Goal: Task Accomplishment & Management: Complete application form

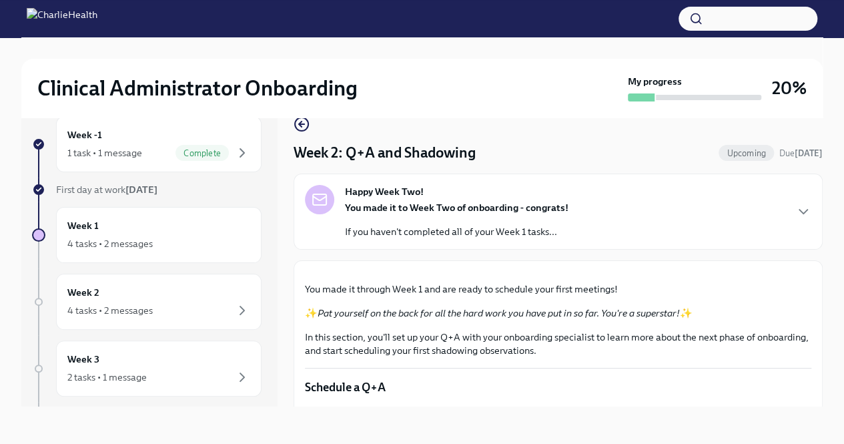
click at [513, 204] on strong "You made it to Week Two of onboarding - congrats!" at bounding box center [457, 208] width 224 height 12
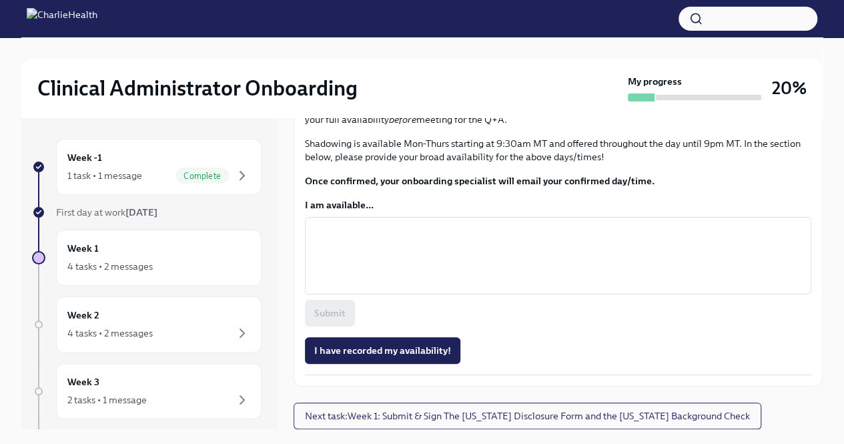
scroll to position [922, 0]
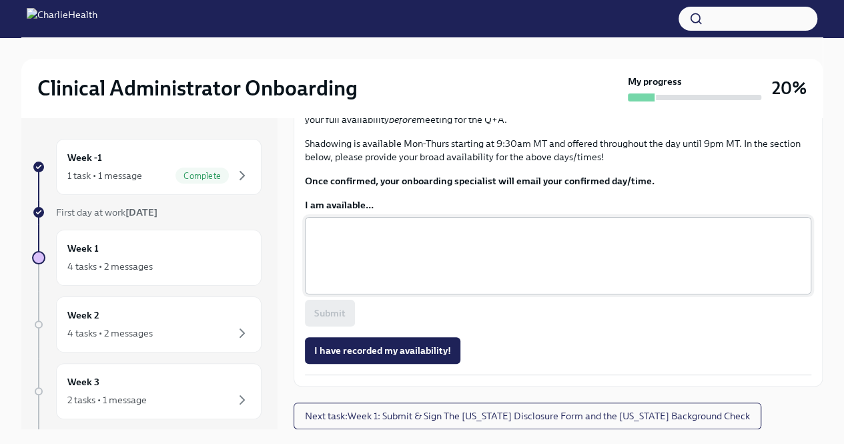
click at [415, 249] on textarea "I am available..." at bounding box center [558, 256] width 491 height 64
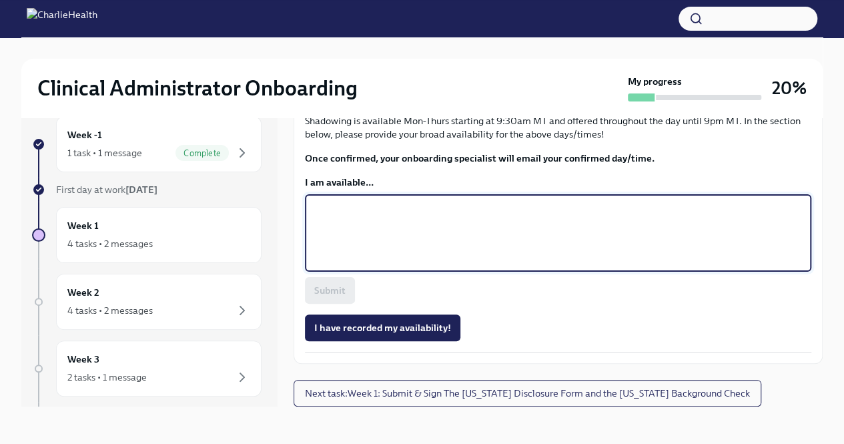
scroll to position [1313, 0]
click at [349, 272] on div "x ​" at bounding box center [558, 232] width 507 height 77
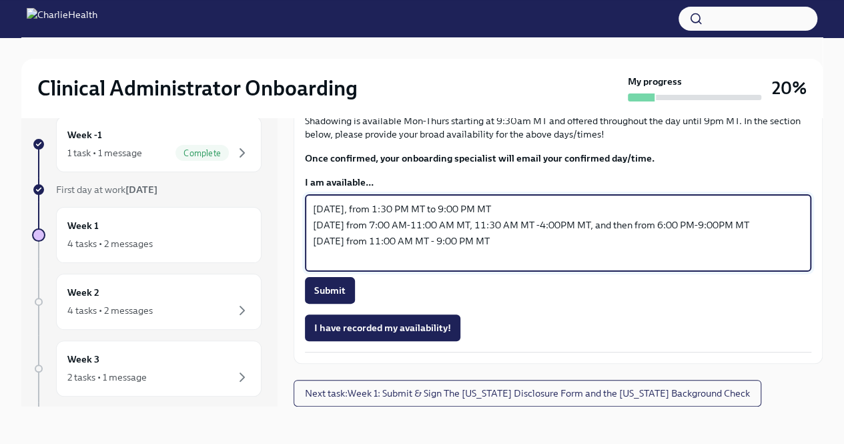
scroll to position [1323, 0]
drag, startPoint x: 513, startPoint y: 332, endPoint x: 306, endPoint y: 330, distance: 206.2
click at [306, 272] on div "[DATE], from 1:30 PM MT to 9:00 PM MT [DATE] from 7:00 AM-11:00 AM MT, 11:30 AM…" at bounding box center [558, 232] width 507 height 77
type textarea "[DATE], from 1:30 PM MT to 9:00 PM MT [DATE] from 7:00 AM-11:00 AM MT, 11:30 AM…"
click at [462, 165] on div "Approx completion time: 7 hours Role Specific Observations are a requirement of…" at bounding box center [558, 83] width 507 height 163
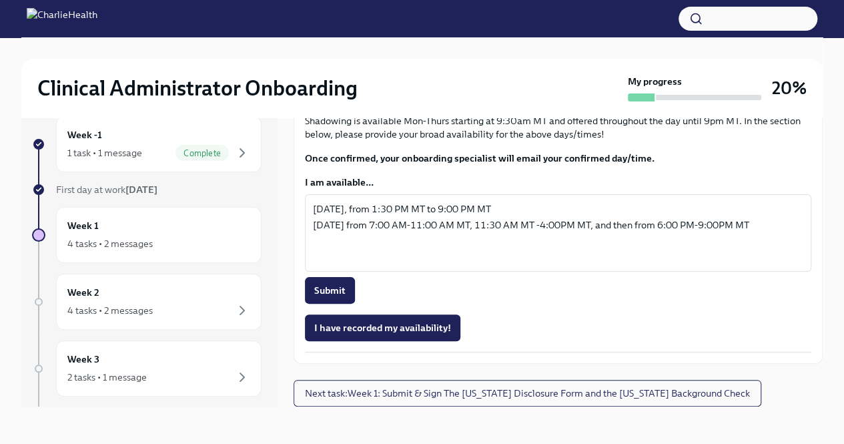
scroll to position [1310, 0]
click at [337, 297] on span "Submit" at bounding box center [329, 290] width 31 height 13
click at [399, 334] on span "I have recorded my availability!" at bounding box center [382, 327] width 137 height 13
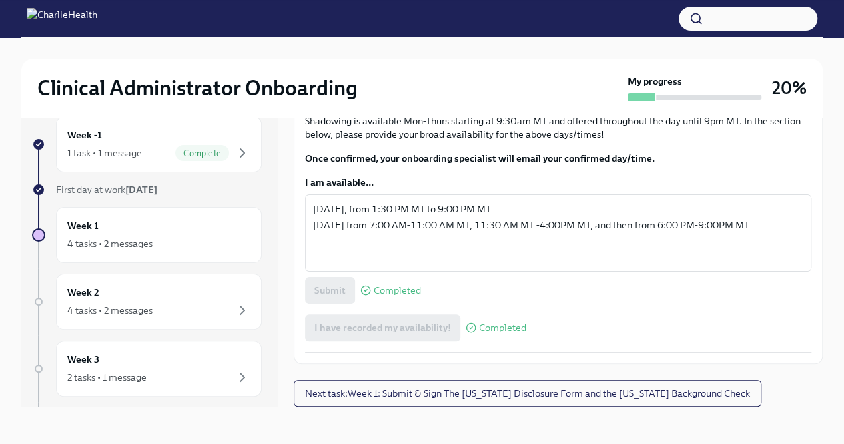
scroll to position [1411, 0]
drag, startPoint x: 435, startPoint y: 386, endPoint x: 358, endPoint y: 387, distance: 76.8
click at [358, 387] on span "Next task : Week 1: Submit & Sign The [US_STATE] Disclosure Form and the [US_ST…" at bounding box center [527, 392] width 445 height 13
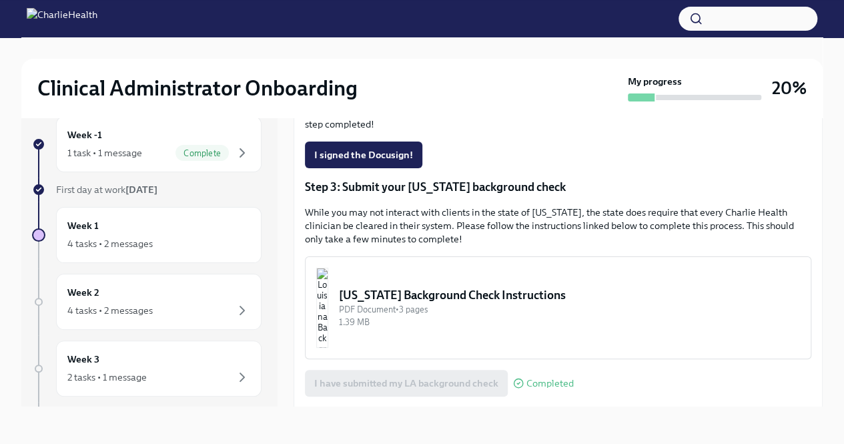
scroll to position [368, 0]
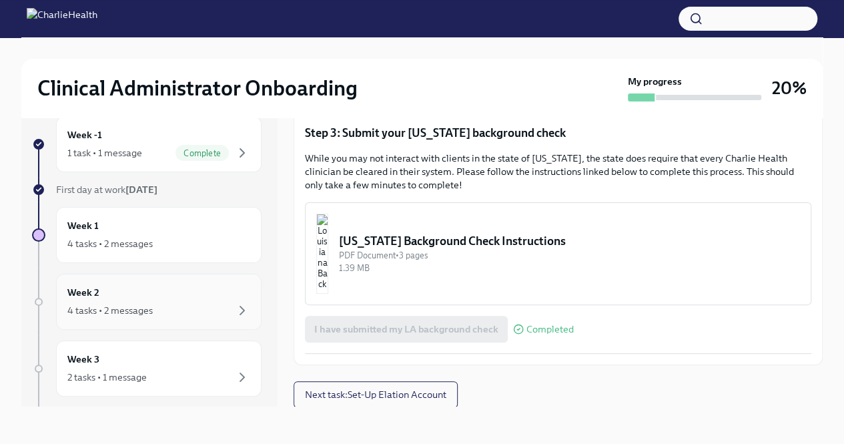
click at [123, 312] on div "4 tasks • 2 messages" at bounding box center [109, 310] width 85 height 13
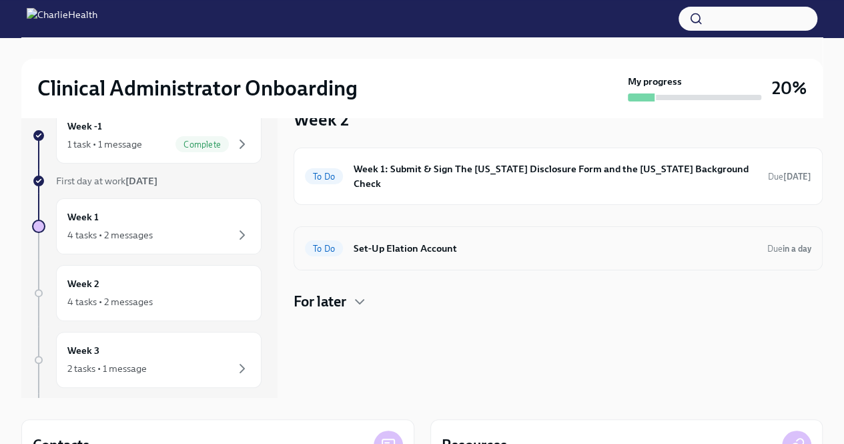
click at [407, 243] on div "To Do Set-Up Elation Account Due in a day" at bounding box center [558, 248] width 507 height 21
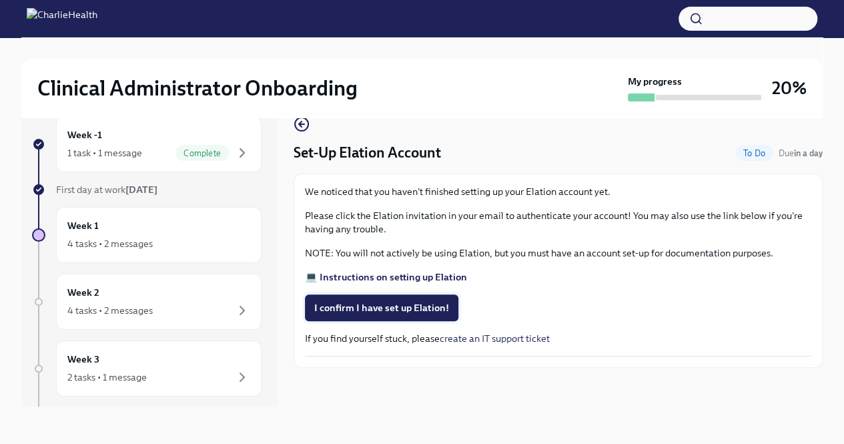
click at [428, 306] on span "I confirm I have set up Elation!" at bounding box center [381, 307] width 135 height 13
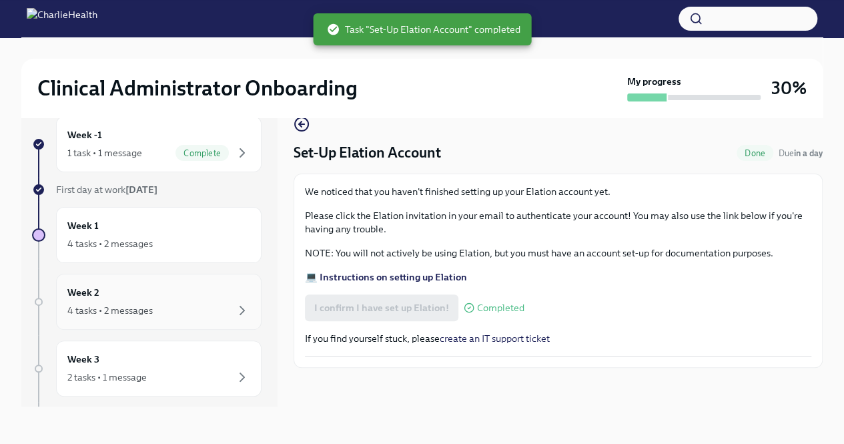
click at [108, 286] on div "Week 2 4 tasks • 2 messages" at bounding box center [158, 301] width 183 height 33
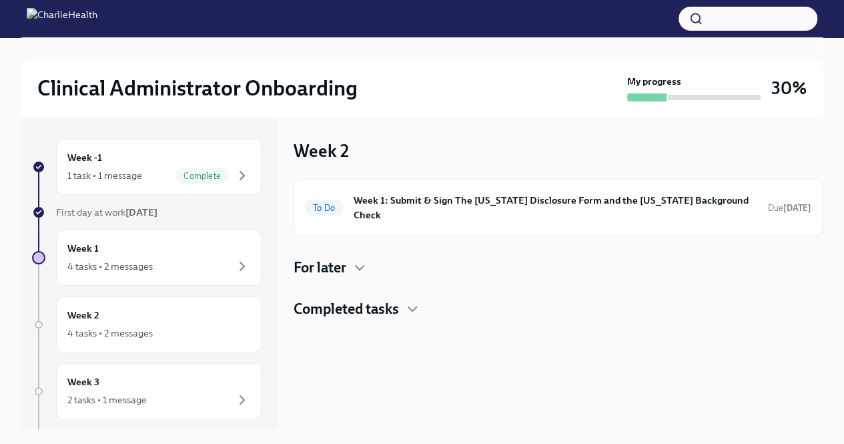
click at [342, 258] on h4 "For later" at bounding box center [320, 268] width 53 height 20
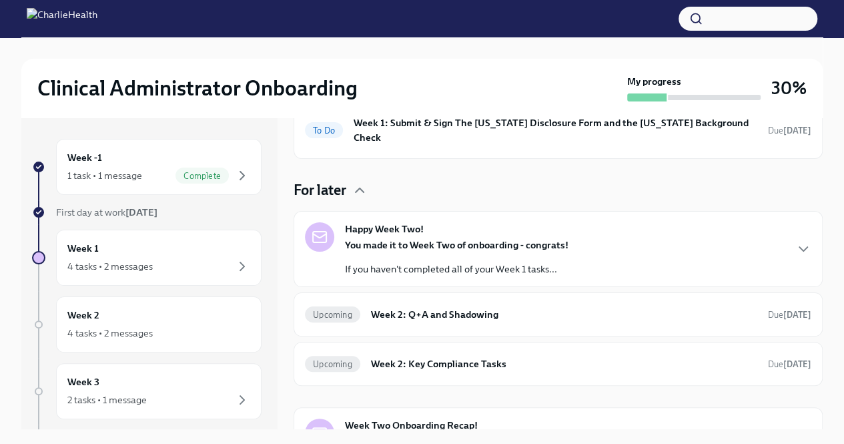
scroll to position [78, 0]
click at [437, 308] on div "Upcoming Week 2: Q+A and Shadowing Due [DATE]" at bounding box center [558, 313] width 507 height 21
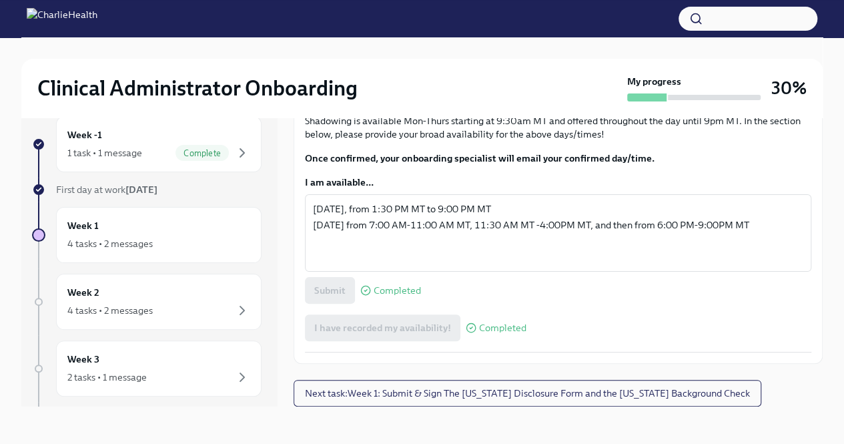
scroll to position [882, 0]
click at [489, 392] on span "Next task : Week 1: Submit & Sign The [US_STATE] Disclosure Form and the [US_ST…" at bounding box center [527, 392] width 445 height 13
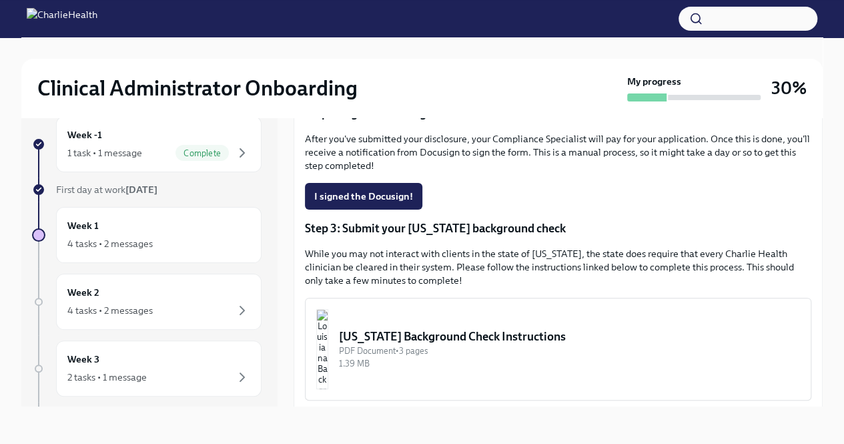
scroll to position [326, 0]
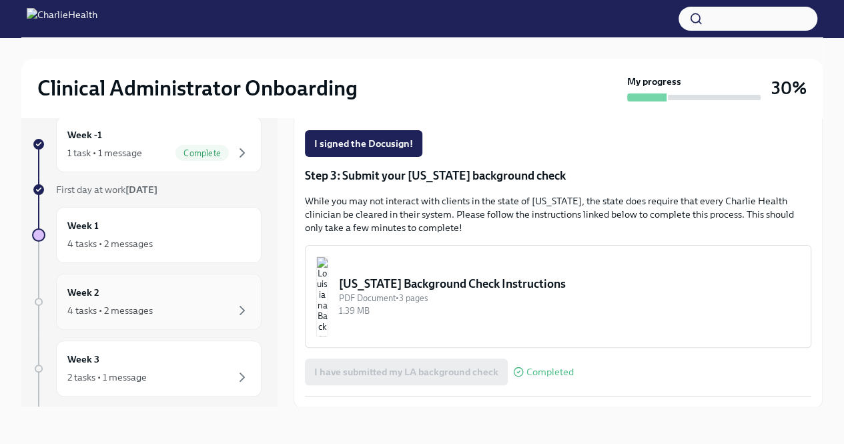
click at [109, 298] on div "Week 2 4 tasks • 2 messages" at bounding box center [158, 301] width 183 height 33
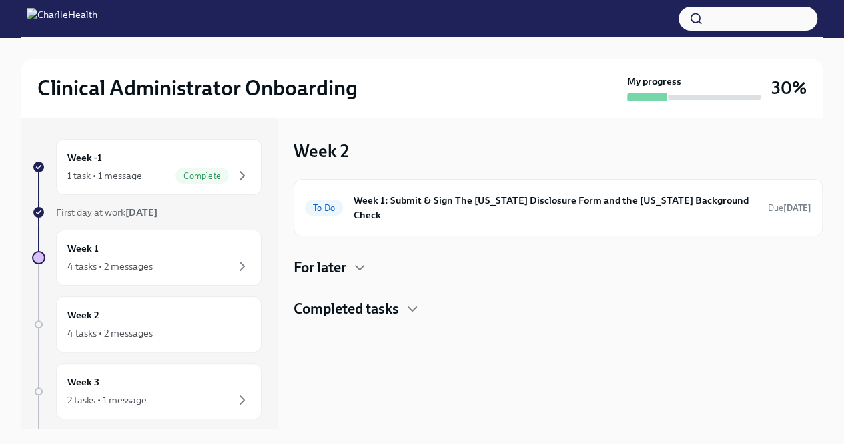
click at [358, 299] on h4 "Completed tasks" at bounding box center [346, 309] width 105 height 20
click at [315, 258] on h4 "For later" at bounding box center [320, 268] width 53 height 20
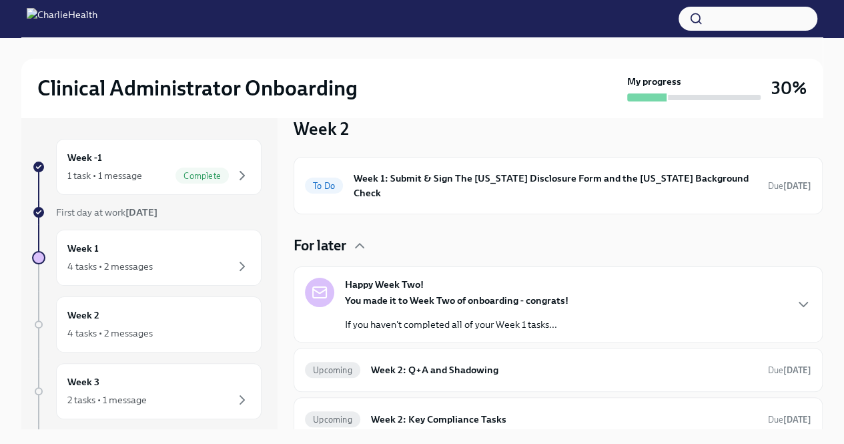
scroll to position [21, 0]
click at [406, 278] on strong "Happy Week Two!" at bounding box center [384, 284] width 79 height 13
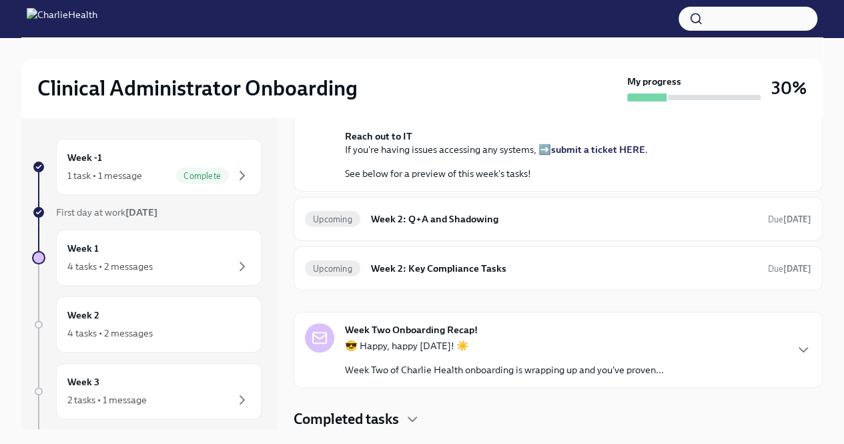
scroll to position [679, 0]
click at [426, 301] on div "Happy Week Two! [DATE] You made it to Week Two of onboarding - congrats! If you…" at bounding box center [558, 150] width 529 height 475
click at [422, 279] on div "Upcoming Week 2: Key Compliance Tasks Due [DATE]" at bounding box center [558, 268] width 507 height 21
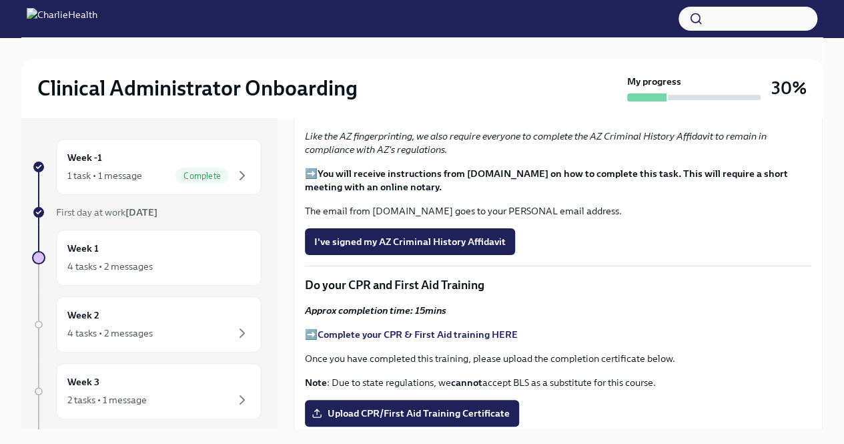
scroll to position [522, 0]
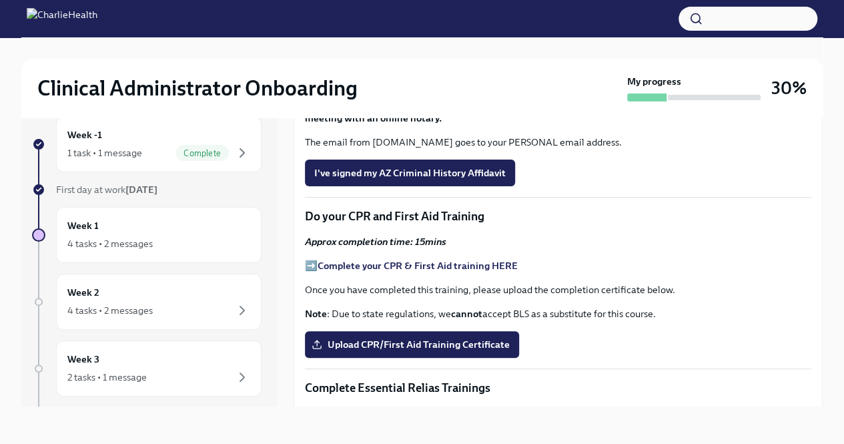
scroll to position [569, 0]
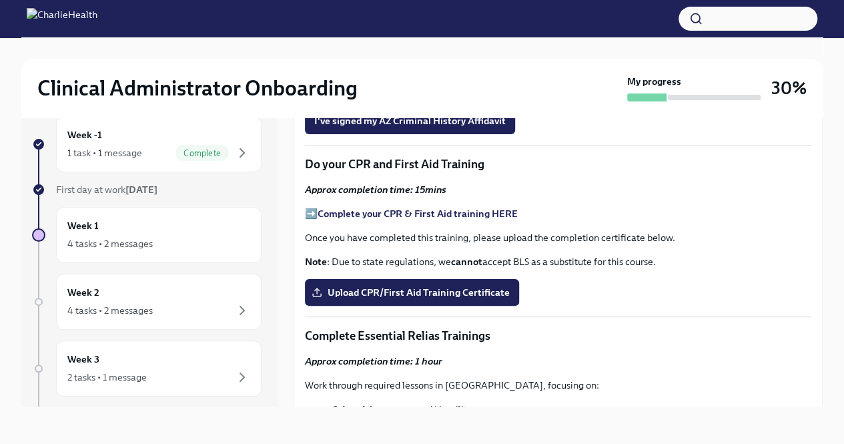
scroll to position [621, 0]
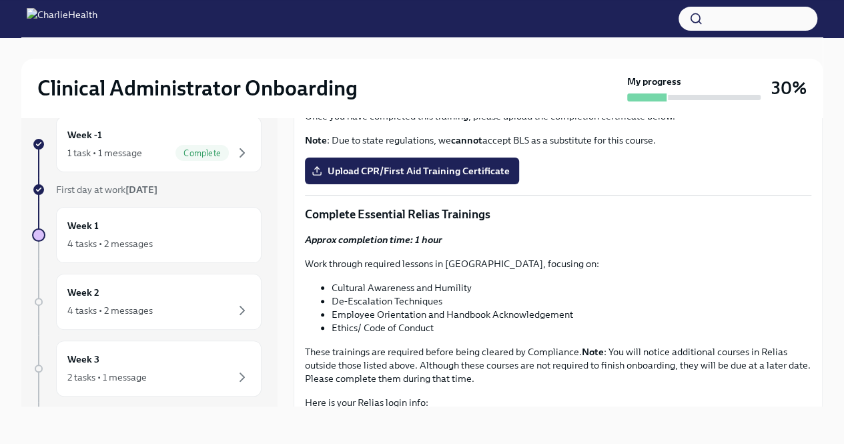
scroll to position [758, 0]
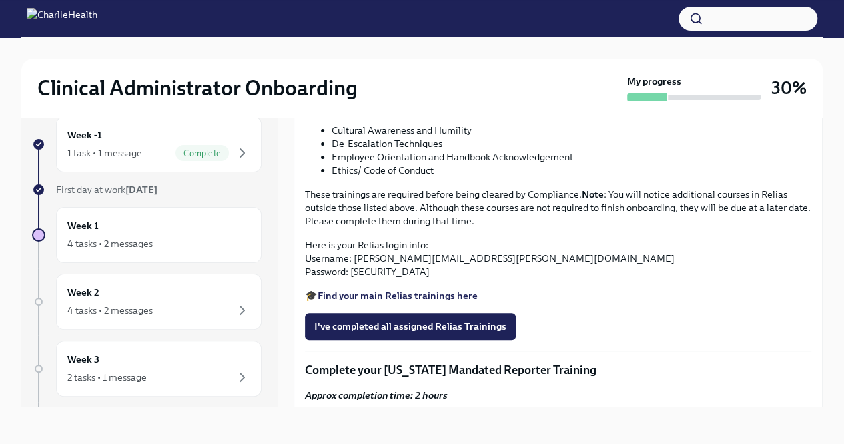
scroll to position [898, 0]
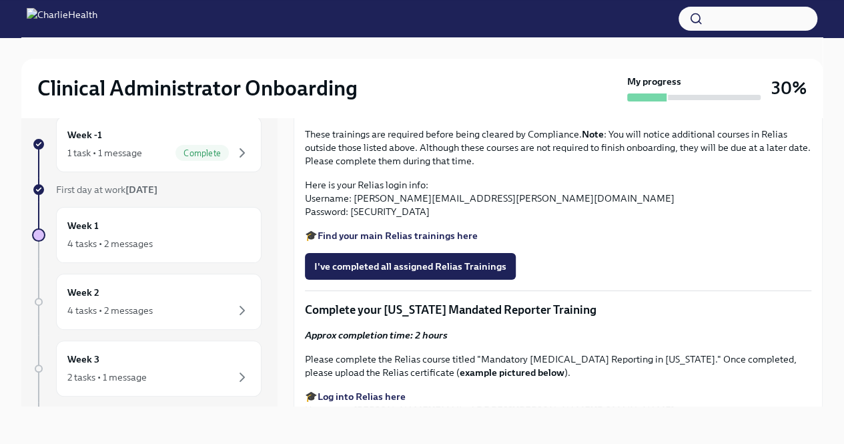
scroll to position [969, 0]
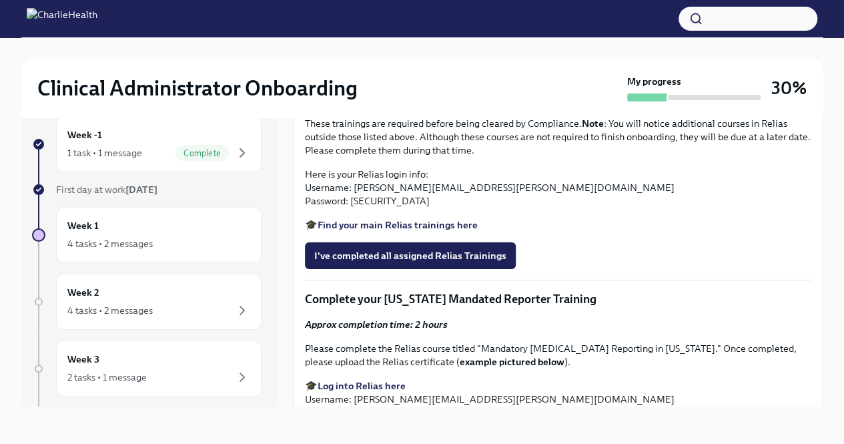
click at [0, 0] on input "Upload CPR/First Aid Training Certificate" at bounding box center [0, 0] width 0 height 0
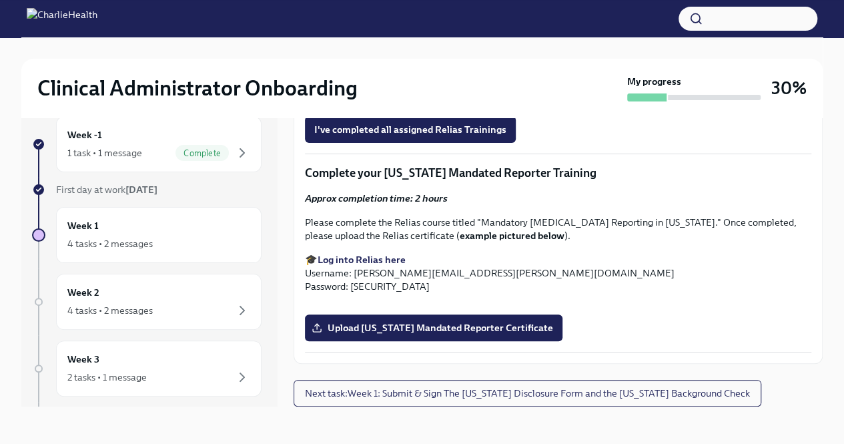
scroll to position [1211, 0]
click at [427, 105] on strong "Find your main Relias trainings here" at bounding box center [398, 99] width 160 height 12
